Goal: Find specific page/section: Find specific page/section

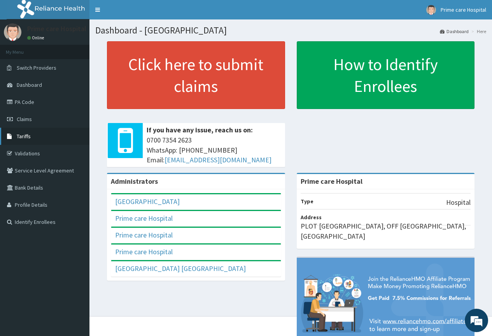
click at [29, 133] on span "Tariffs" at bounding box center [24, 136] width 14 height 7
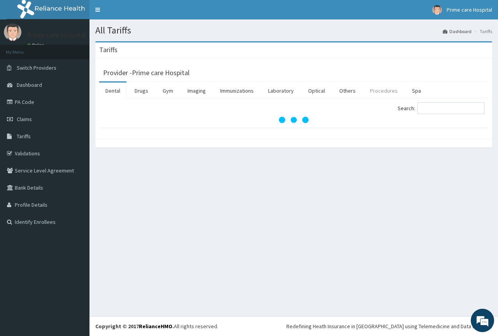
click at [380, 89] on link "Procedures" at bounding box center [384, 90] width 40 height 16
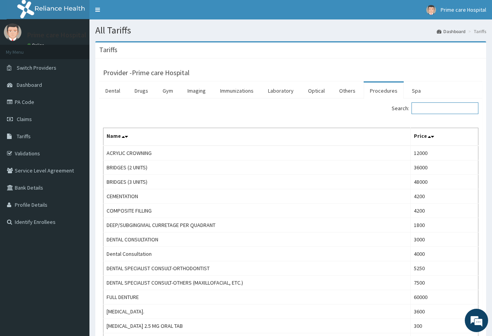
click at [455, 109] on input "Search:" at bounding box center [445, 108] width 67 height 12
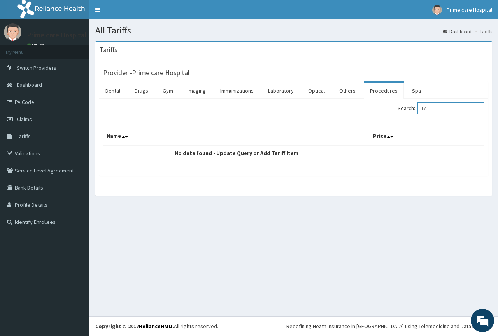
type input "L"
type input "BLADDER"
